Goal: Information Seeking & Learning: Learn about a topic

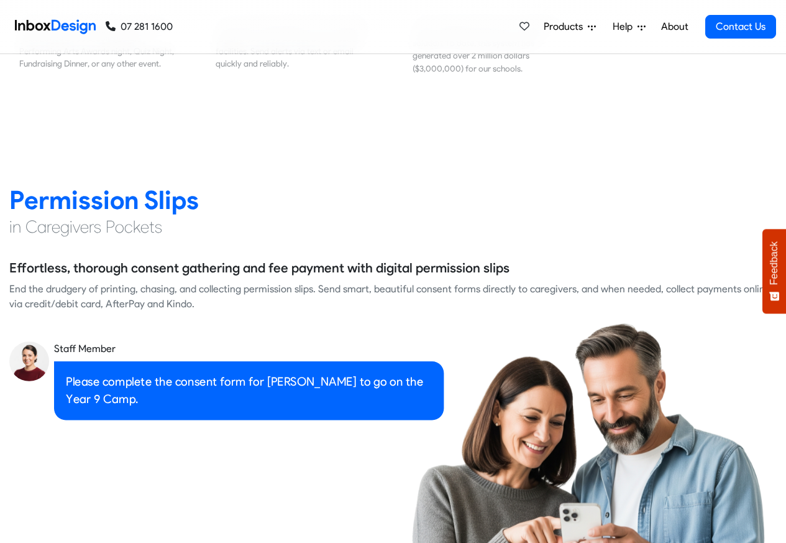
scroll to position [1715, 0]
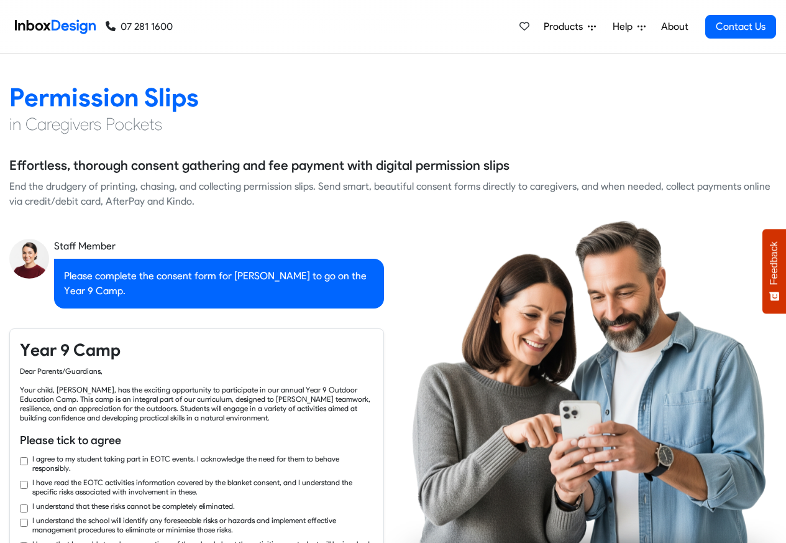
checkbox input "true"
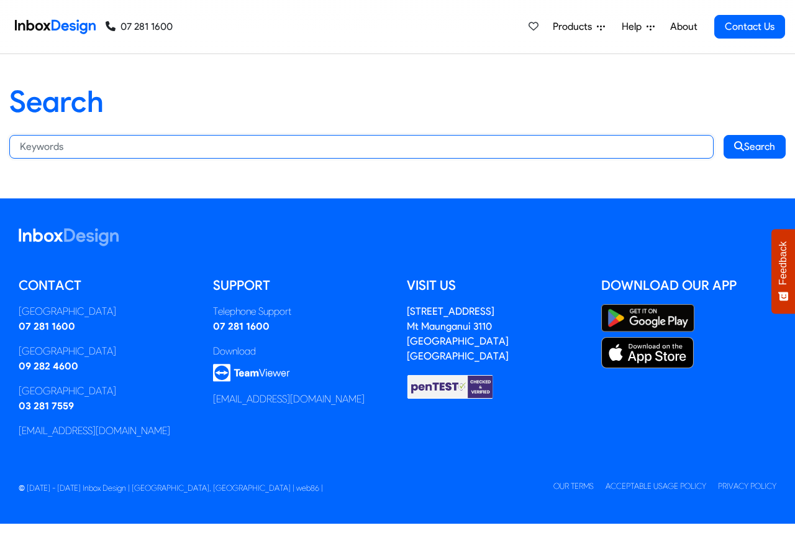
click at [103, 146] on input "Search:" at bounding box center [361, 147] width 705 height 24
paste input "bespoke"
type input "bespoke"
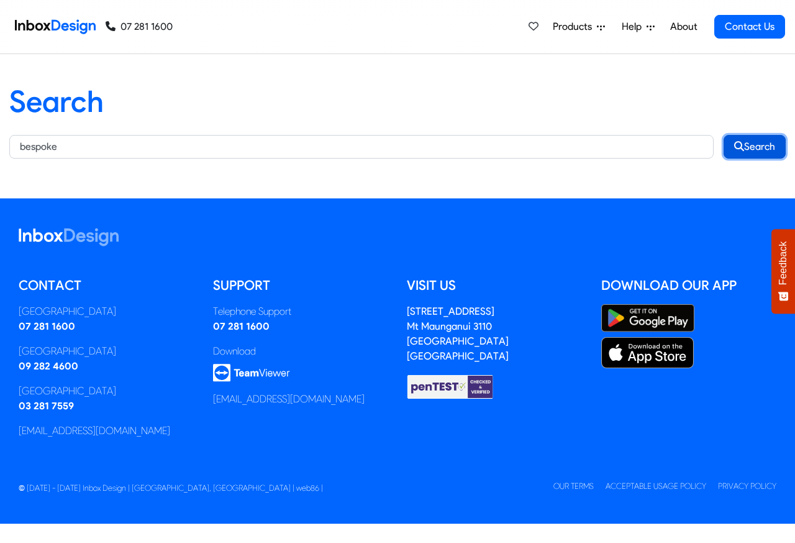
click at [759, 145] on button "Search" at bounding box center [755, 147] width 62 height 24
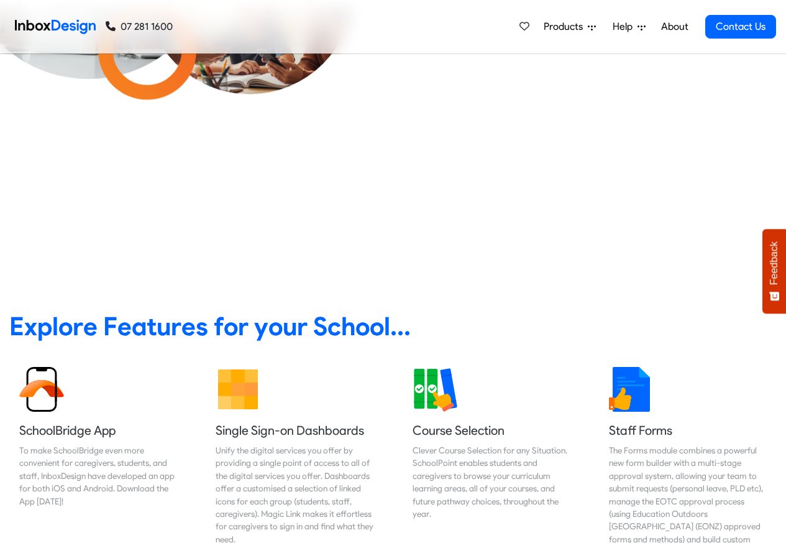
scroll to position [373, 0]
